Goal: Check status: Check status

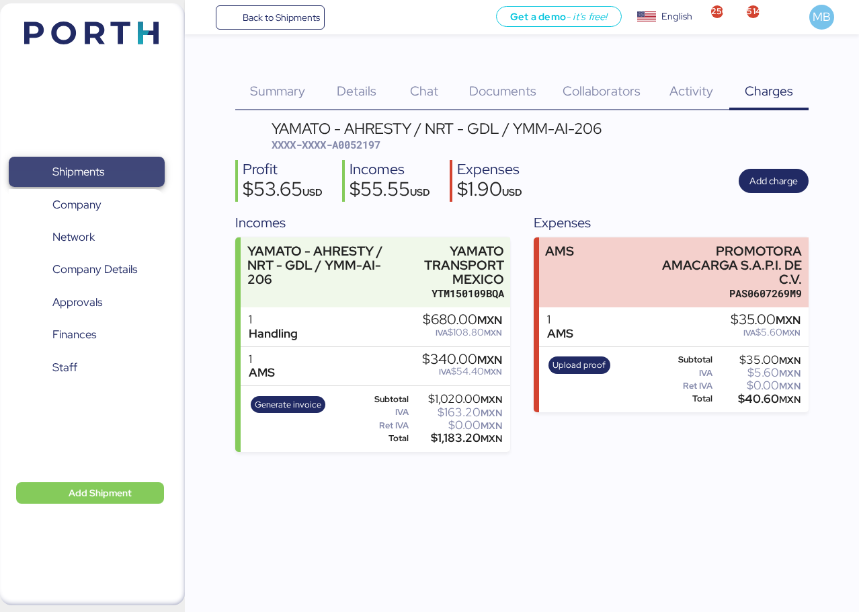
click at [116, 170] on span "Shipments" at bounding box center [86, 171] width 145 height 19
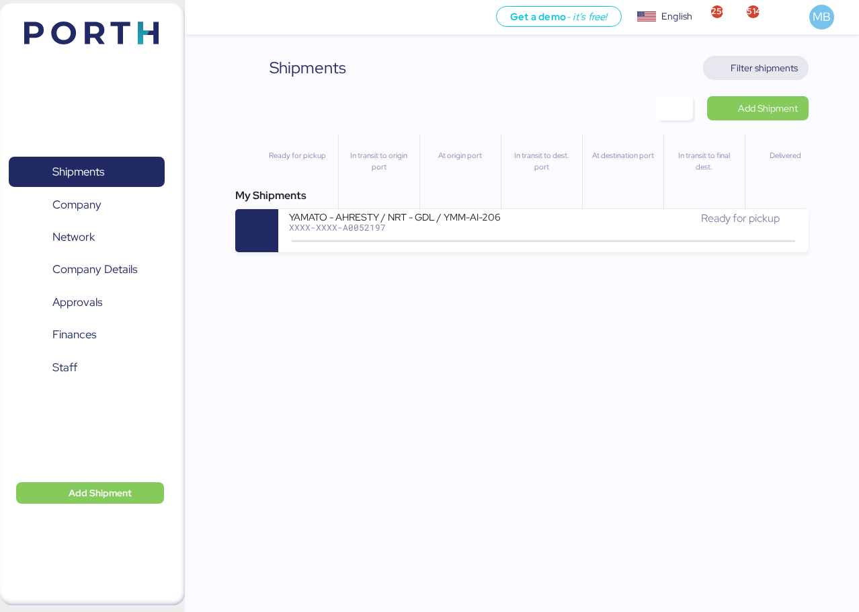
click at [754, 74] on span "Filter shipments" at bounding box center [764, 68] width 67 height 16
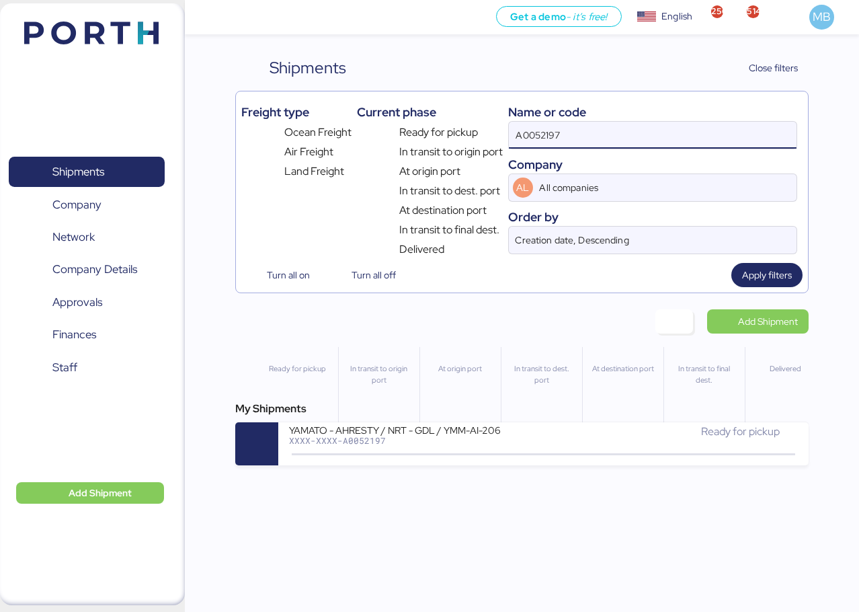
drag, startPoint x: 617, startPoint y: 139, endPoint x: 484, endPoint y: 139, distance: 132.5
click at [484, 139] on div "Freight type Ocean Freight Air Freight Land Freight Current phase Ready for pic…" at bounding box center [521, 177] width 561 height 161
paste input "A0052197"
type input "A0052197"
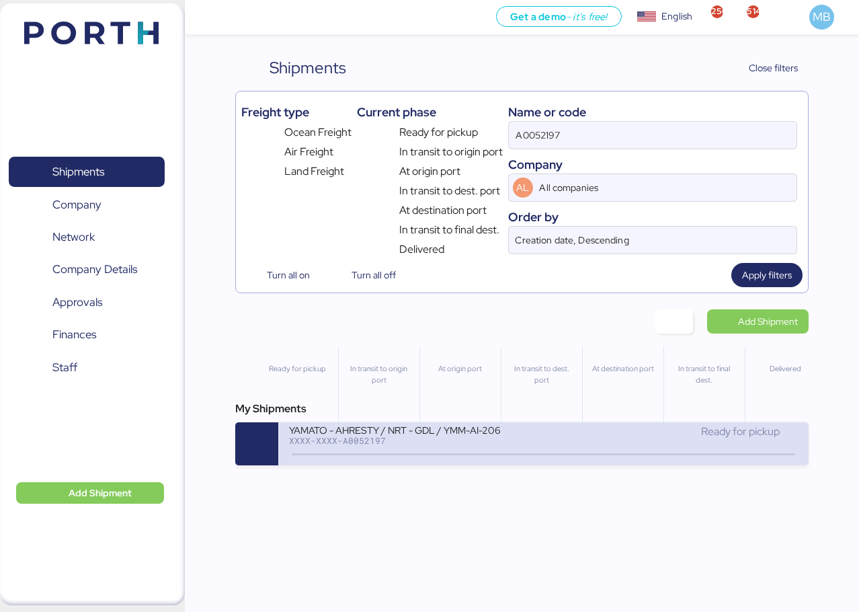
click at [467, 438] on div "XXXX-XXXX-A0052197" at bounding box center [416, 440] width 254 height 9
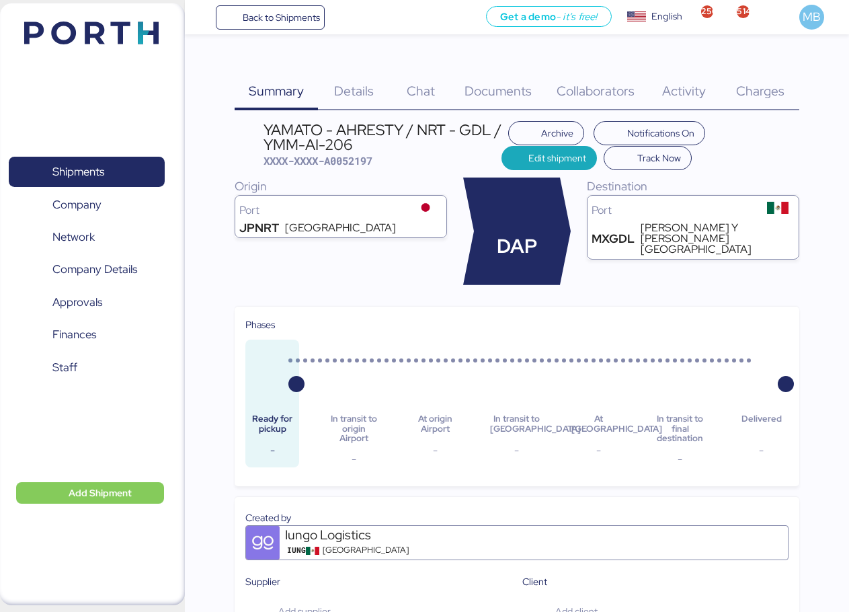
click at [761, 86] on span "Charges" at bounding box center [760, 90] width 48 height 17
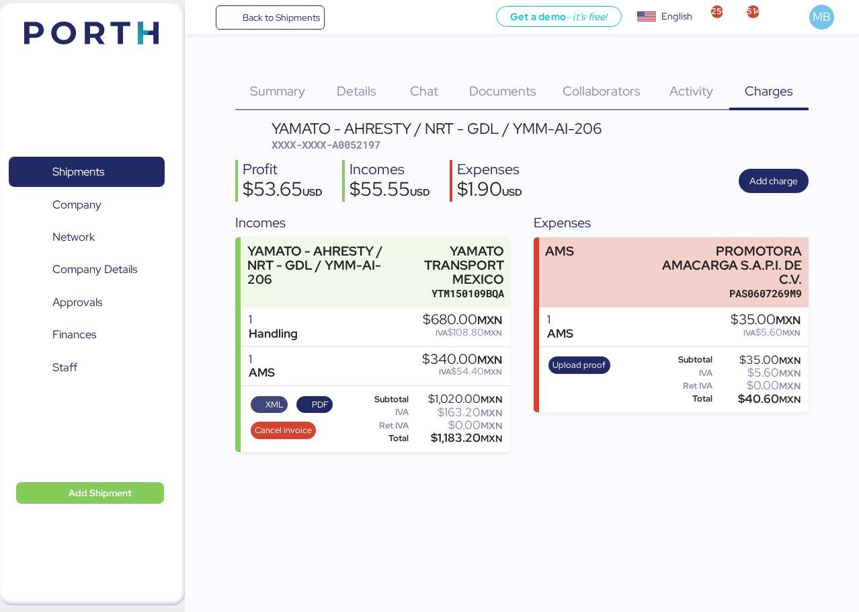
click at [267, 401] on span "XML" at bounding box center [275, 404] width 18 height 15
click at [319, 403] on span "PDF" at bounding box center [320, 404] width 17 height 15
click at [79, 182] on span "Shipments" at bounding box center [86, 171] width 145 height 19
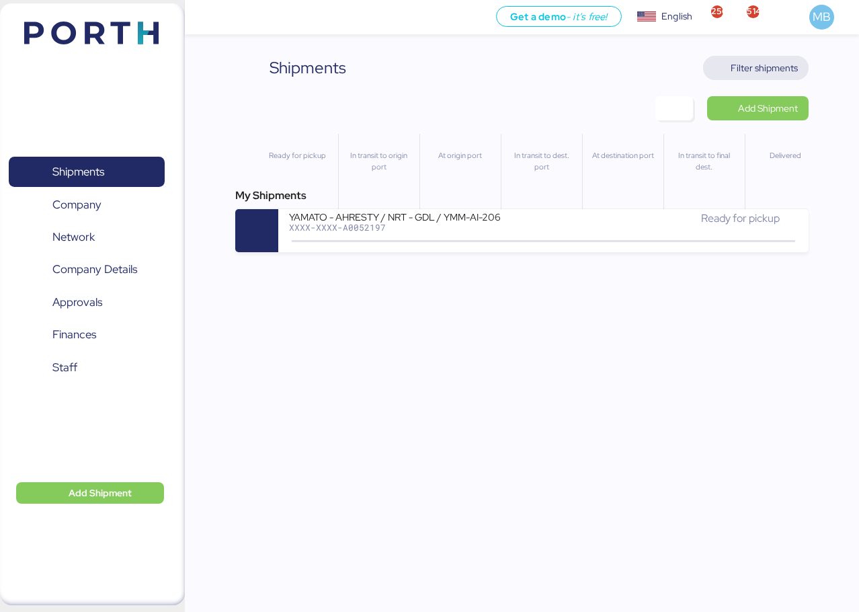
click at [777, 66] on span "Filter shipments" at bounding box center [764, 68] width 67 height 16
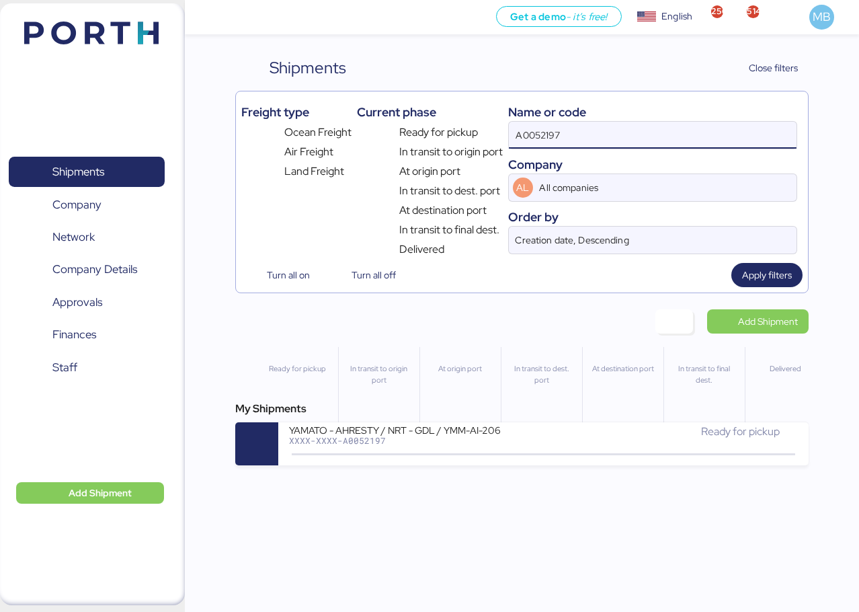
drag, startPoint x: 393, startPoint y: 127, endPoint x: 368, endPoint y: 127, distance: 24.2
click at [368, 127] on div "Freight type Ocean Freight Air Freight Land Freight Current phase Ready for pic…" at bounding box center [521, 177] width 561 height 161
paste input "O0052218"
type input "O0052218"
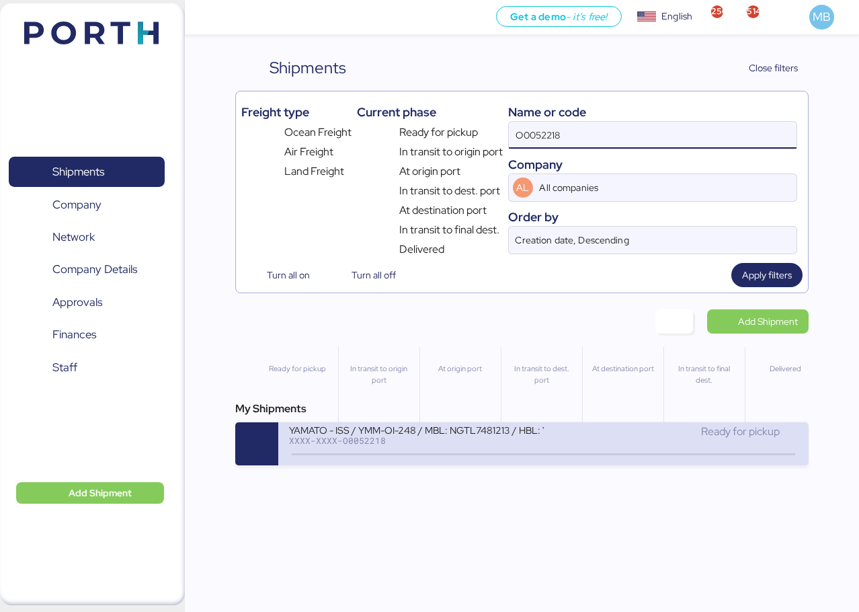
click at [502, 440] on div "XXXX-XXXX-O0052218" at bounding box center [416, 440] width 254 height 9
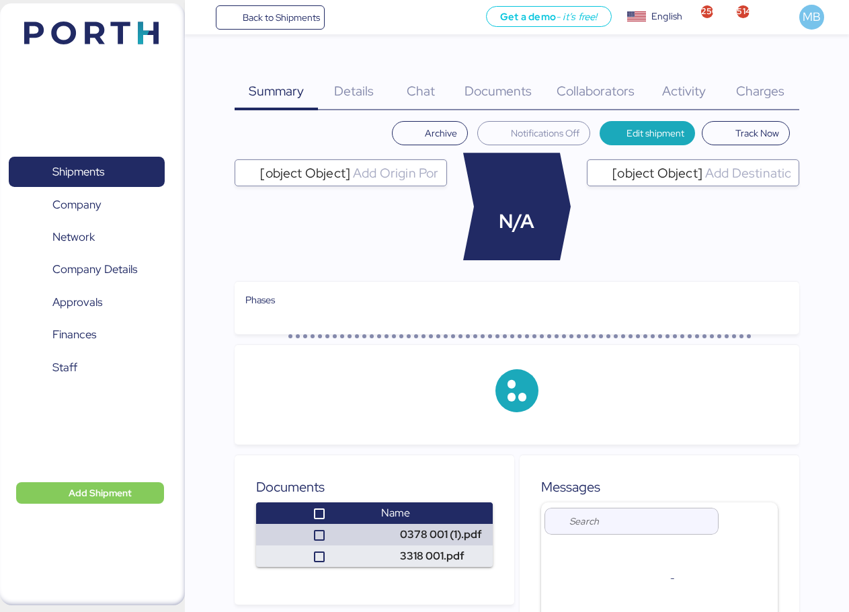
click at [773, 83] on span "Charges" at bounding box center [760, 90] width 48 height 17
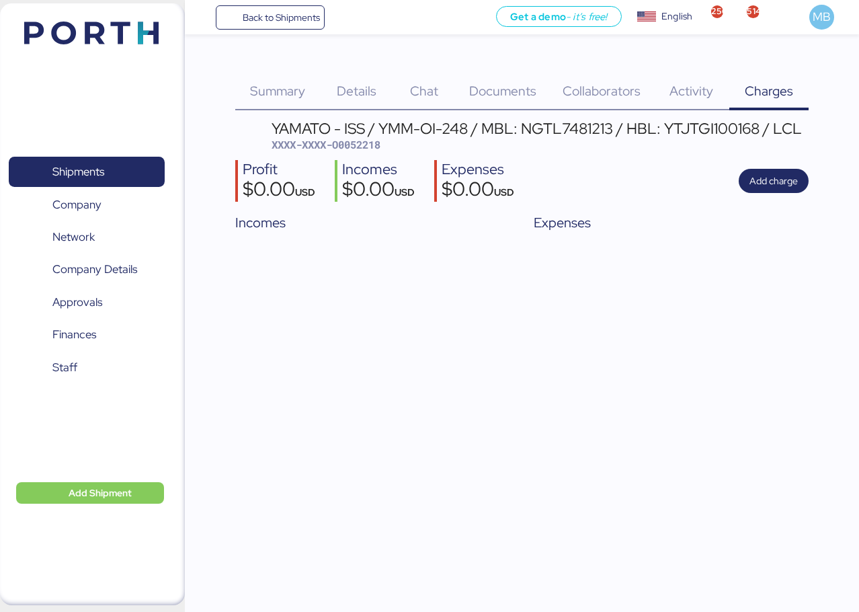
click at [342, 89] on span "Details" at bounding box center [357, 90] width 40 height 17
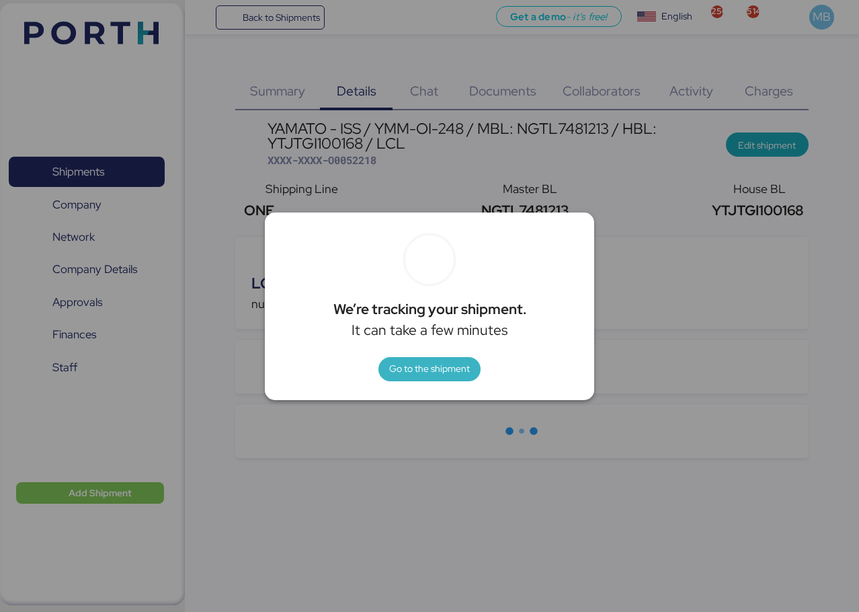
click at [429, 372] on span "Go to the shipment" at bounding box center [429, 368] width 81 height 16
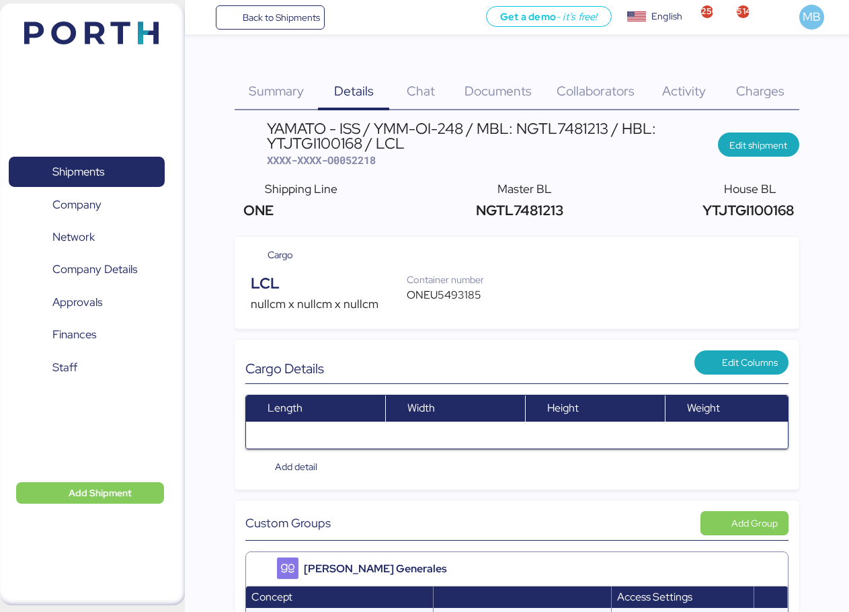
click at [350, 159] on span "XXXX-XXXX-O0052218" at bounding box center [321, 159] width 109 height 13
copy span "O0052218"
